Goal: Obtain resource: Download file/media

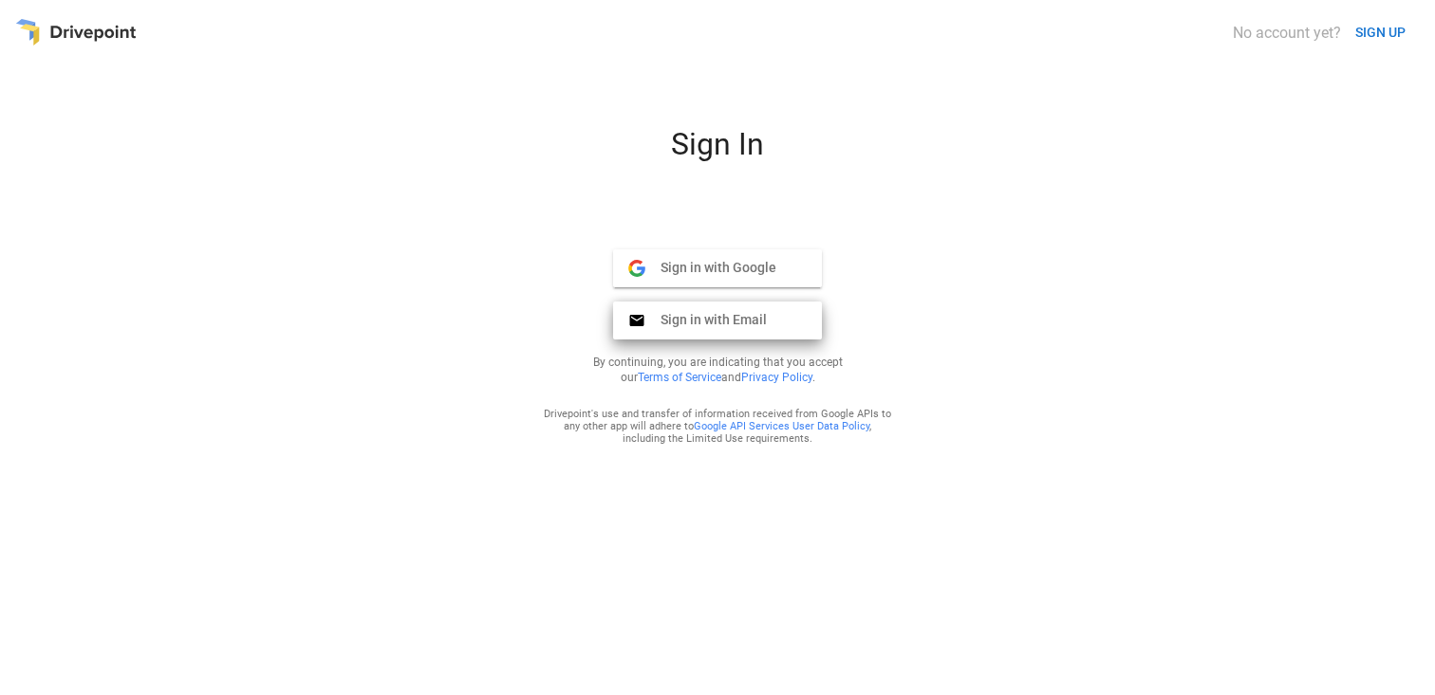
click at [689, 317] on span "Sign in with Email" at bounding box center [705, 319] width 121 height 17
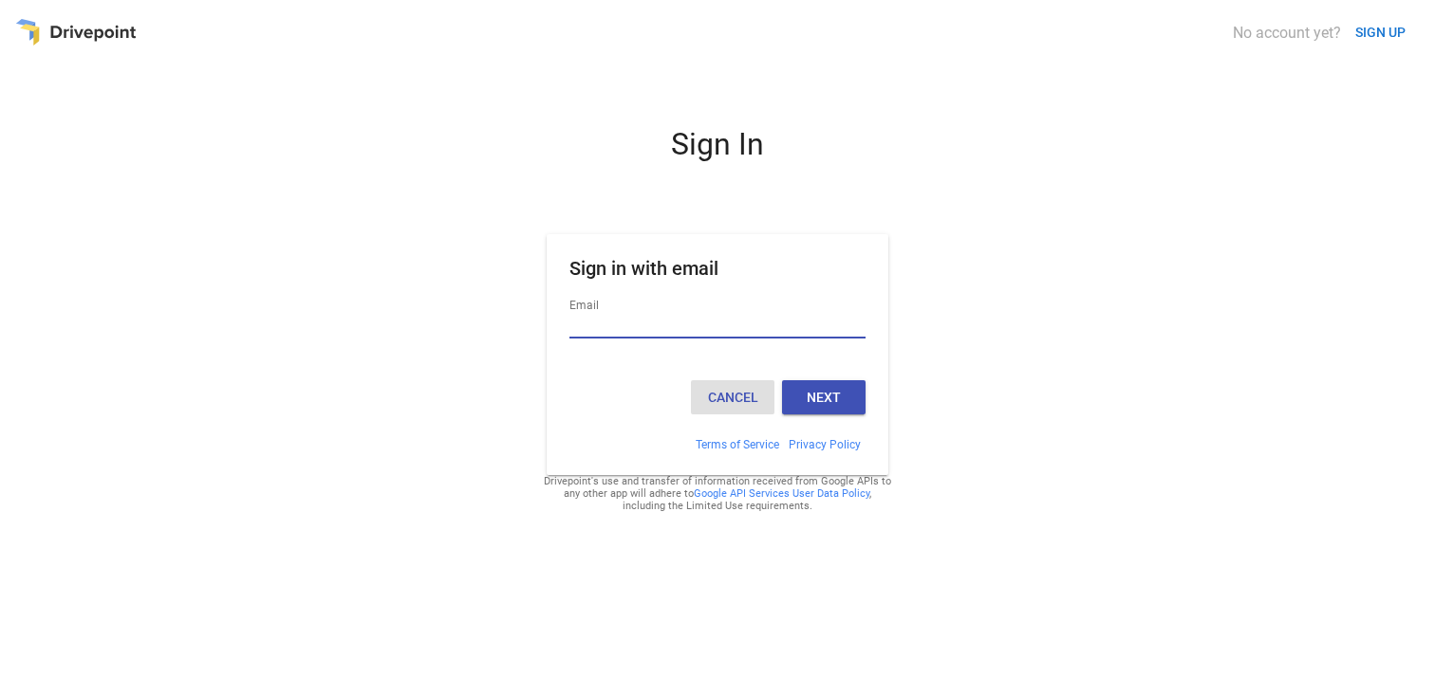
click at [723, 395] on button "Cancel" at bounding box center [732, 397] width 83 height 34
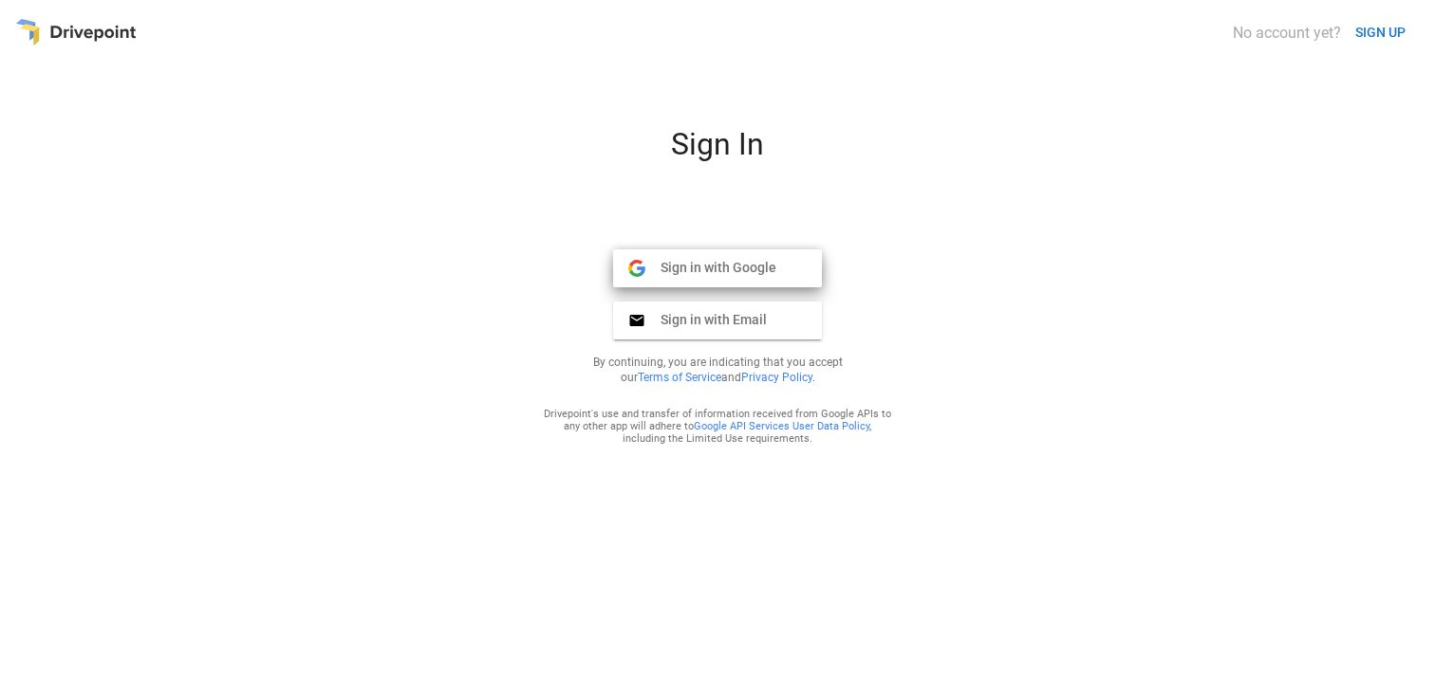
click at [700, 273] on span "Sign in with Google" at bounding box center [710, 267] width 131 height 17
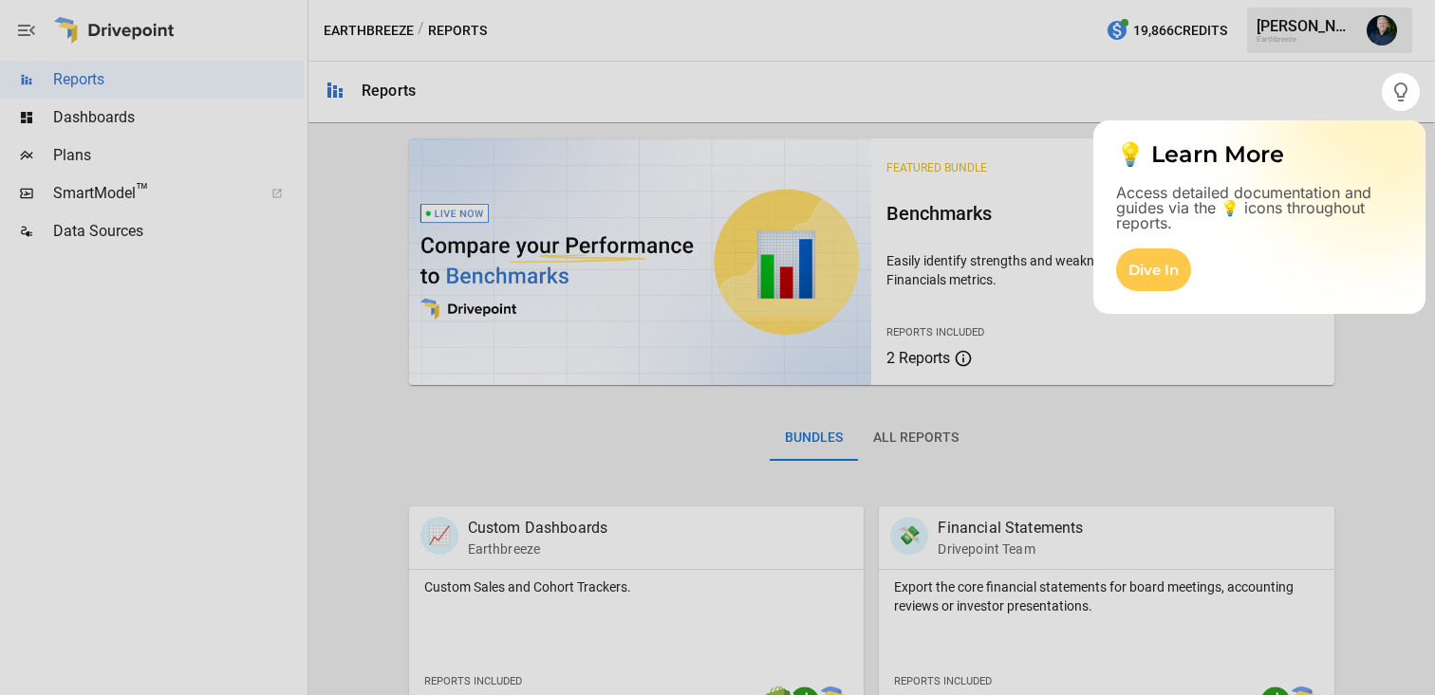
click at [337, 224] on div at bounding box center [717, 403] width 1435 height 584
click at [1398, 91] on icon "button" at bounding box center [1400, 92] width 23 height 23
click at [1165, 264] on div "Dive In" at bounding box center [1153, 270] width 75 height 43
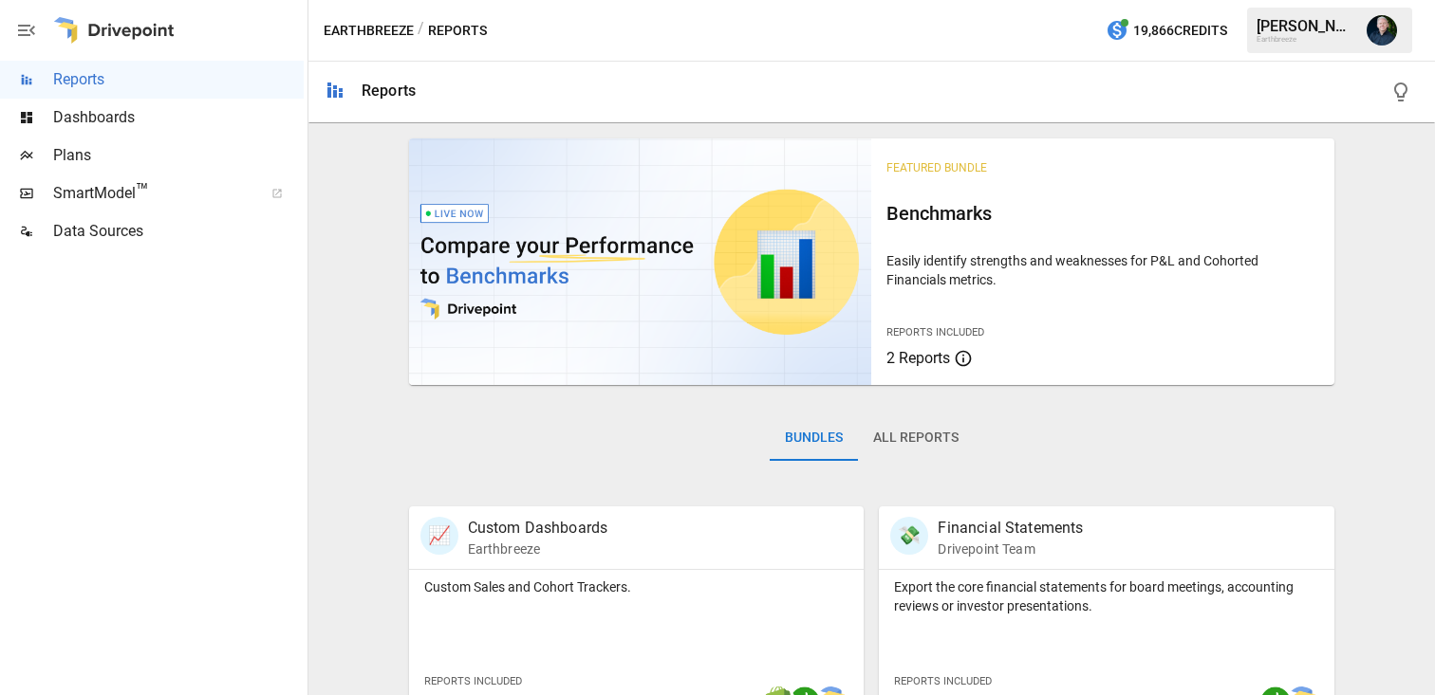
click at [95, 160] on span "Plans" at bounding box center [178, 155] width 250 height 23
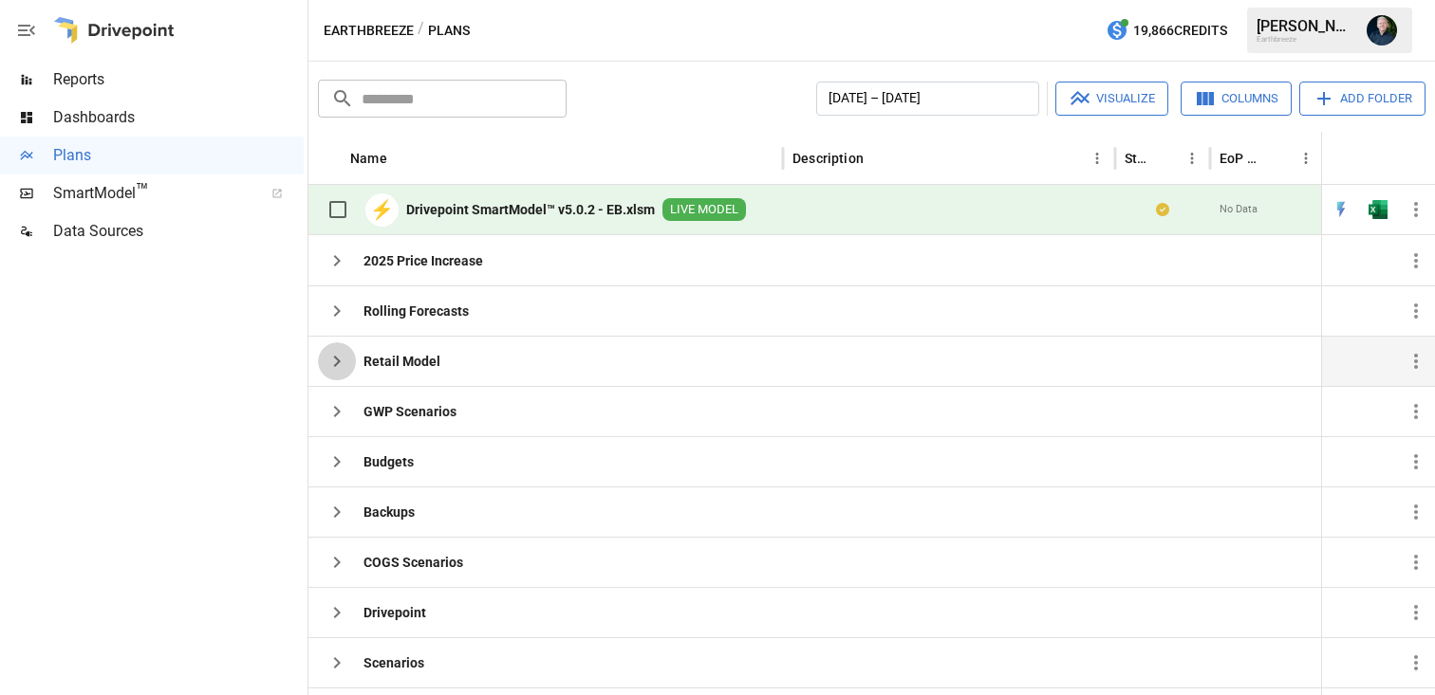
click at [342, 364] on icon "button" at bounding box center [336, 361] width 23 height 23
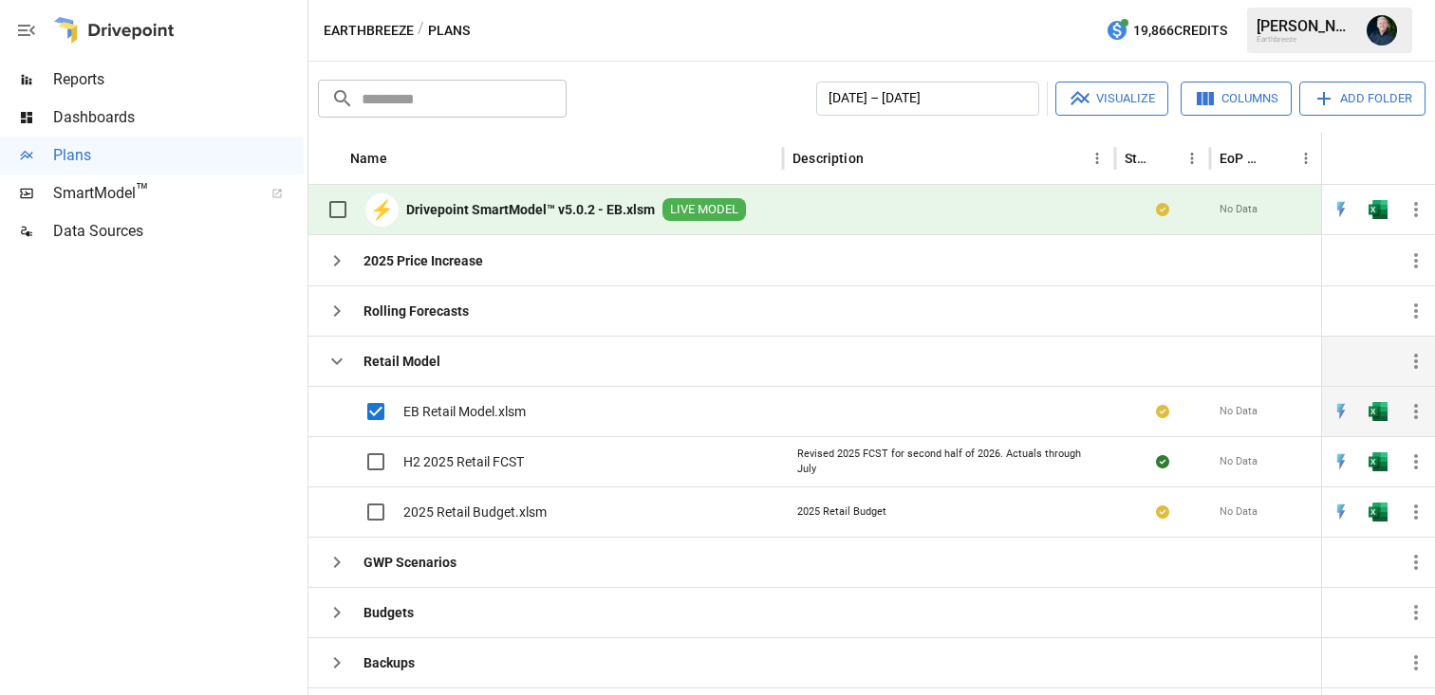
click at [514, 410] on span "EB Retail Model.xlsm" at bounding box center [464, 411] width 122 height 19
click at [516, 413] on span "EB Retail Model.xlsm" at bounding box center [464, 411] width 122 height 19
